Goal: Task Accomplishment & Management: Manage account settings

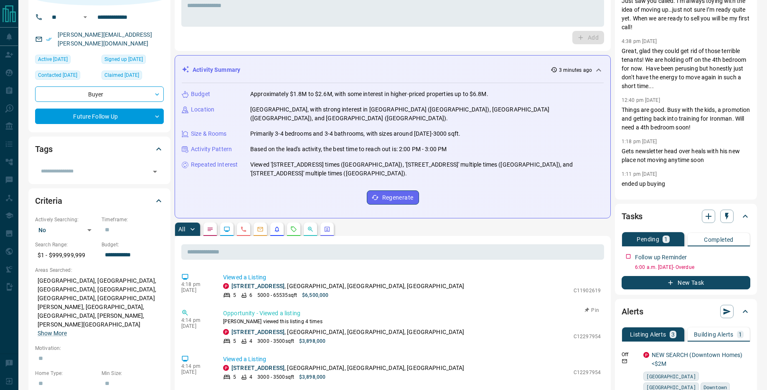
scroll to position [62, 0]
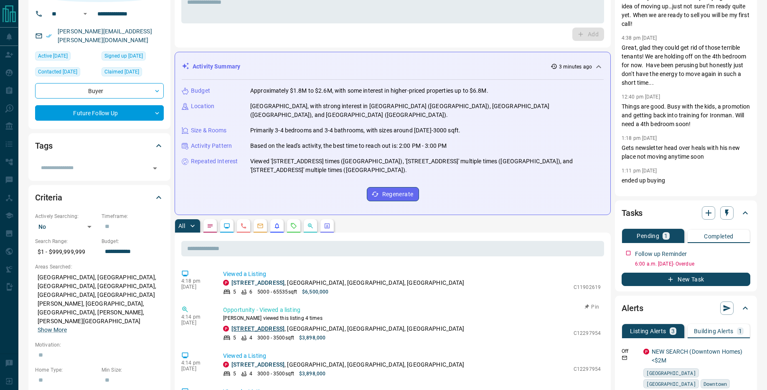
click at [254, 325] on link "[STREET_ADDRESS]" at bounding box center [257, 328] width 53 height 7
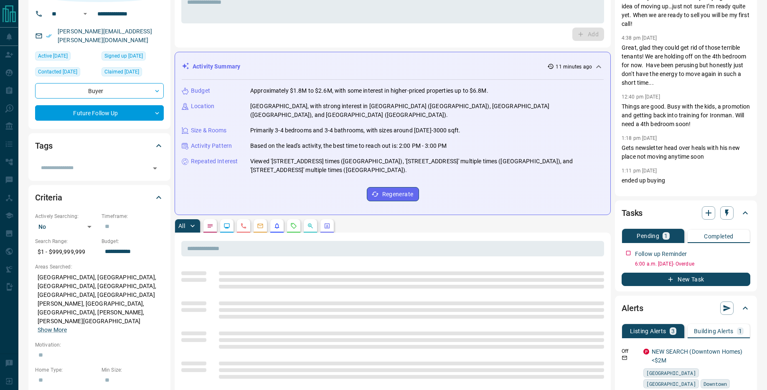
scroll to position [0, 0]
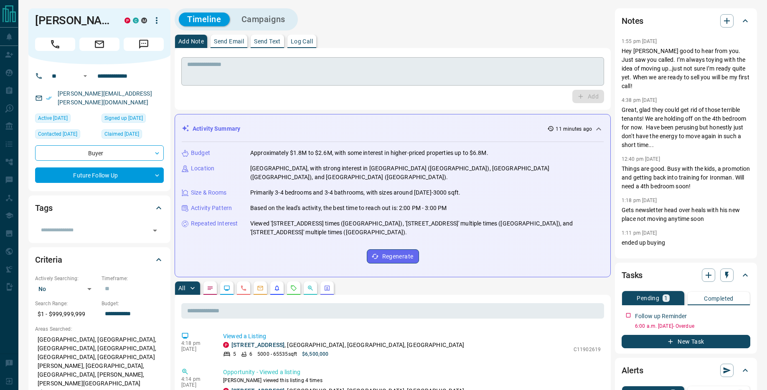
click at [211, 72] on textarea at bounding box center [392, 71] width 411 height 21
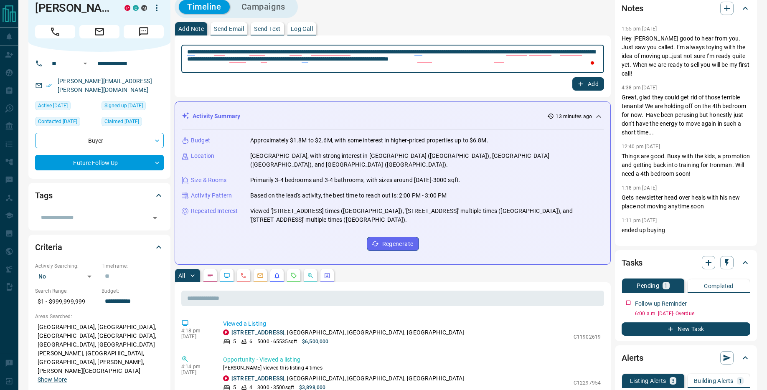
scroll to position [25, 0]
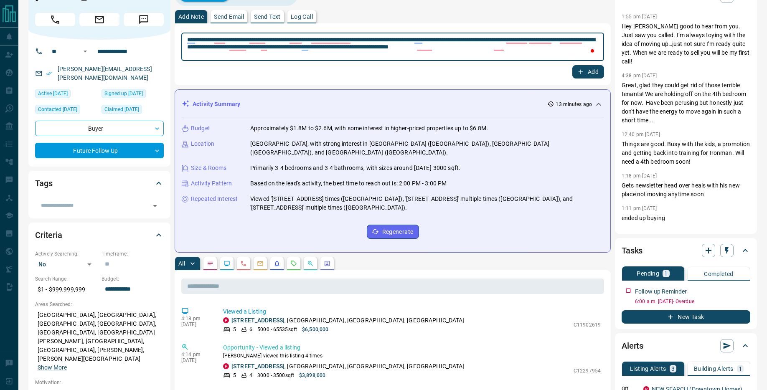
type textarea "**********"
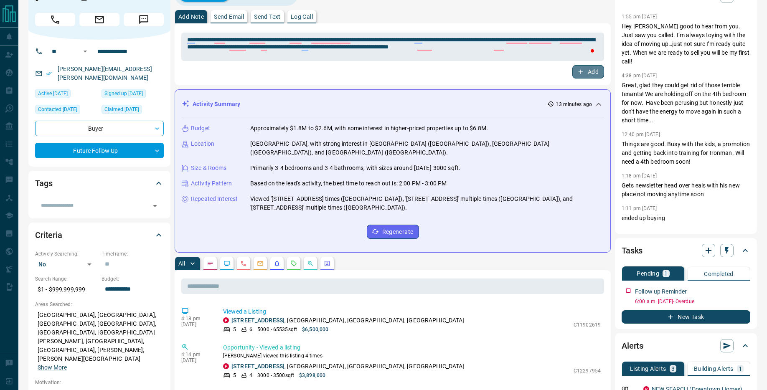
click at [579, 72] on icon "button" at bounding box center [581, 72] width 8 height 8
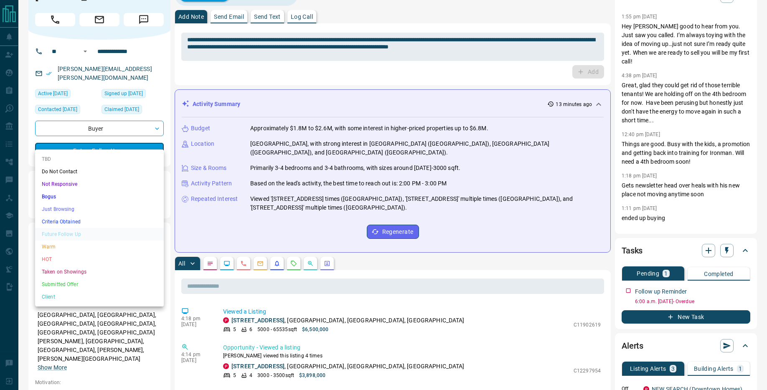
click at [73, 246] on li "Warm" at bounding box center [99, 247] width 129 height 13
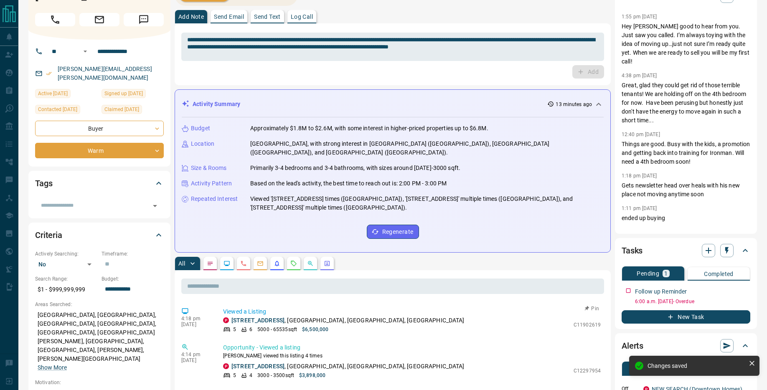
type input "*"
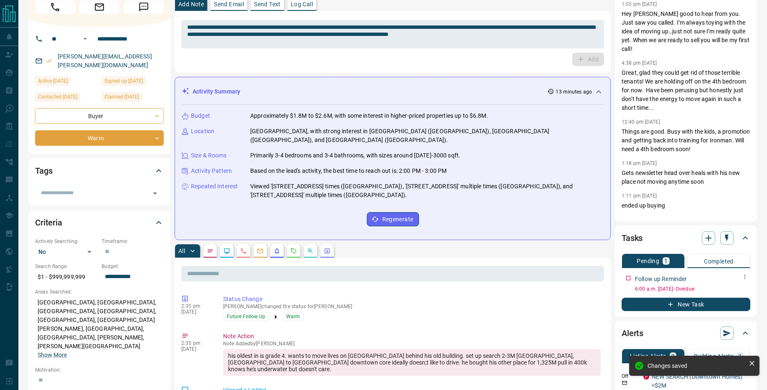
scroll to position [52, 0]
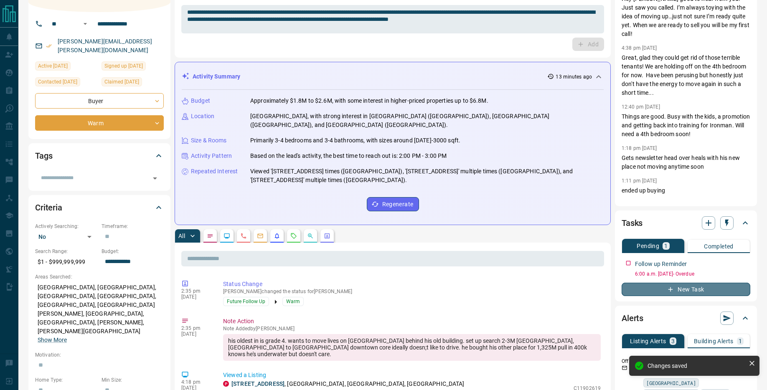
click at [687, 288] on button "New Task" at bounding box center [686, 289] width 129 height 13
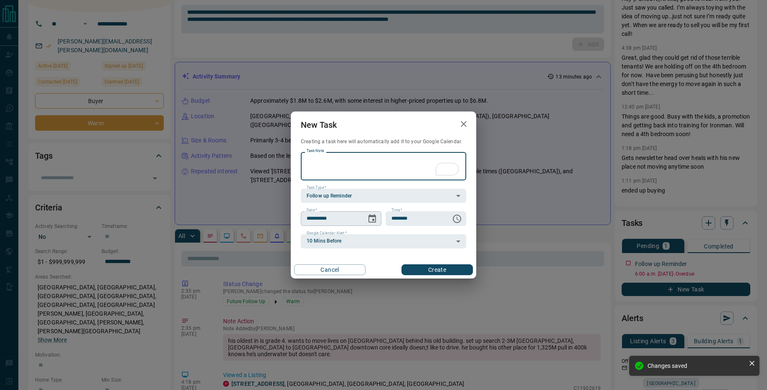
click at [376, 220] on icon "Choose date, selected date is Sep 17, 2025" at bounding box center [372, 219] width 10 height 10
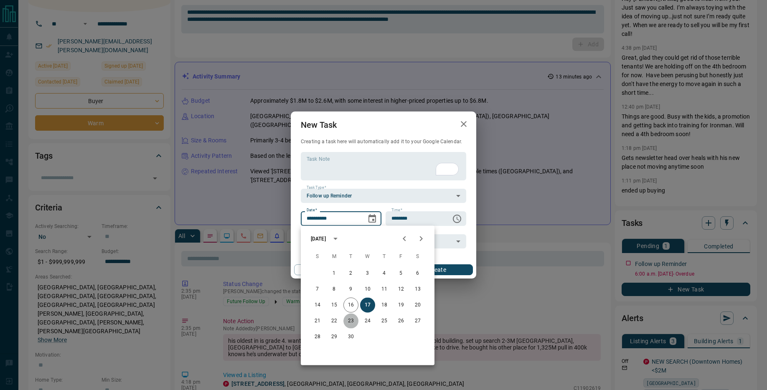
click at [352, 321] on button "23" at bounding box center [350, 321] width 15 height 15
type input "**********"
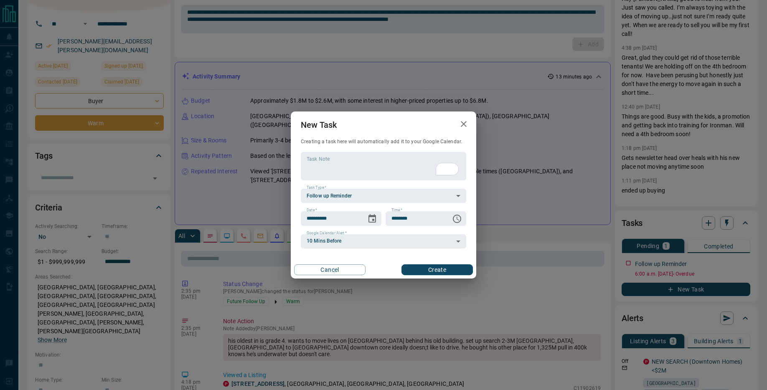
click at [444, 269] on button "Create" at bounding box center [436, 269] width 71 height 11
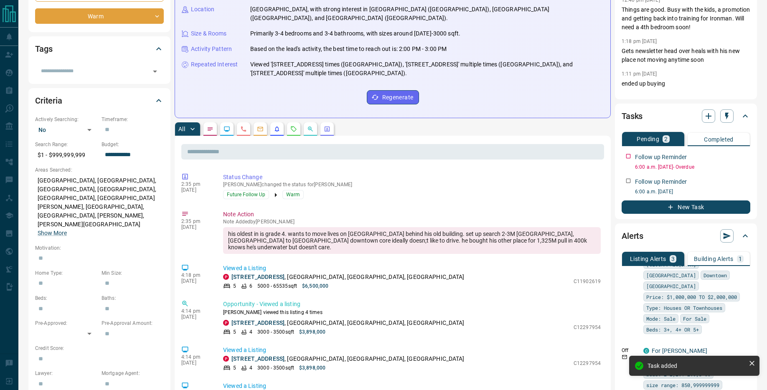
scroll to position [0, 0]
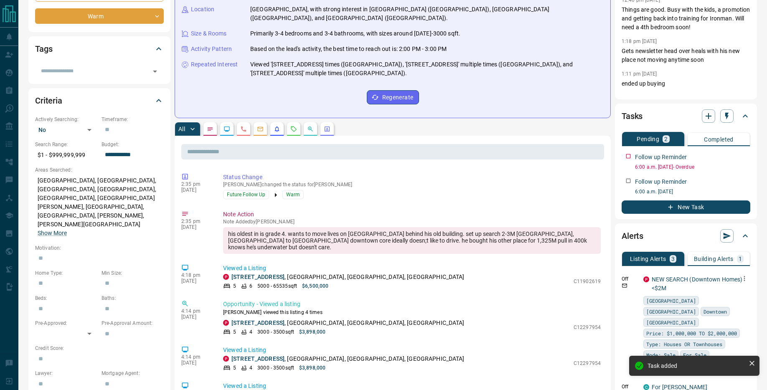
click at [743, 280] on icon "button" at bounding box center [745, 279] width 8 height 8
click at [736, 320] on li "Delete" at bounding box center [731, 321] width 37 height 13
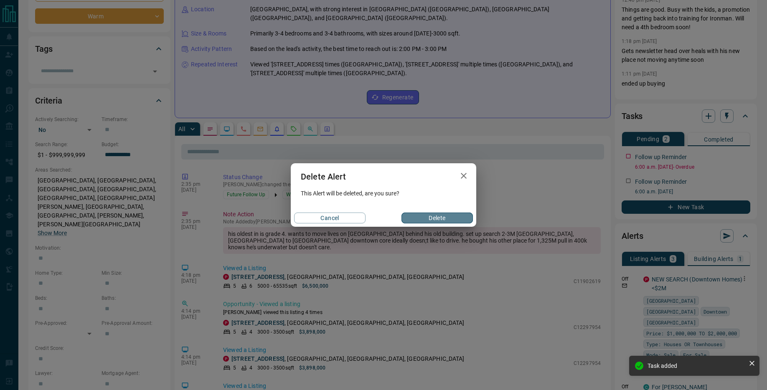
click at [436, 217] on button "Delete" at bounding box center [436, 218] width 71 height 11
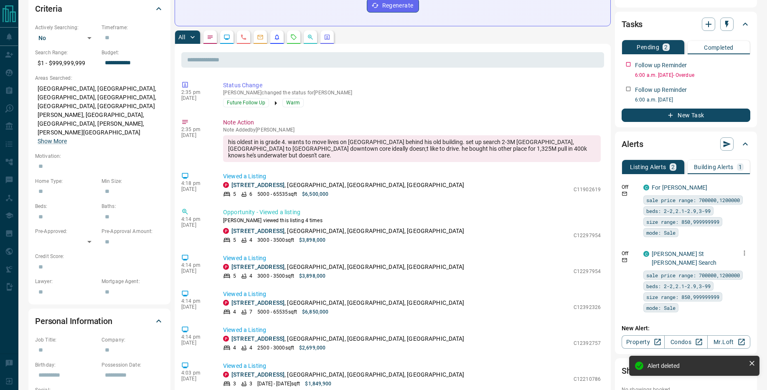
scroll to position [263, 0]
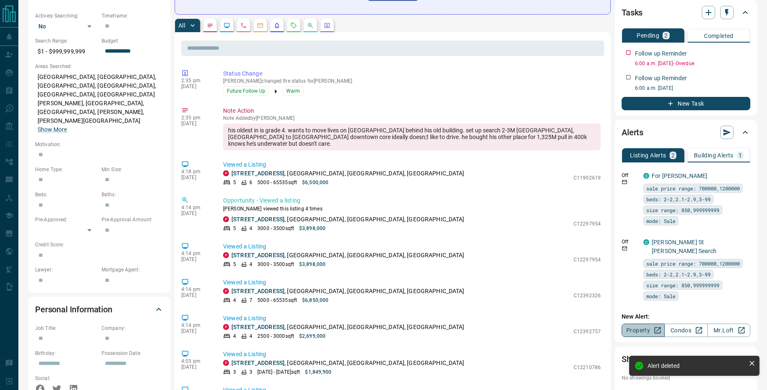
click at [650, 324] on link "Property" at bounding box center [643, 330] width 43 height 13
